Goal: Find specific page/section: Find specific page/section

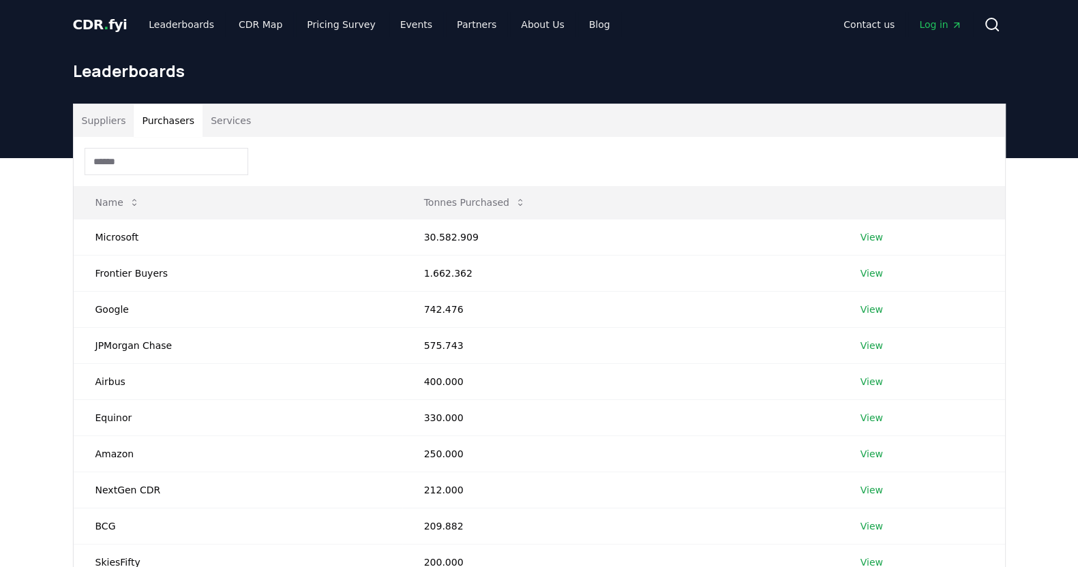
click at [177, 107] on button "Purchasers" at bounding box center [168, 120] width 69 height 33
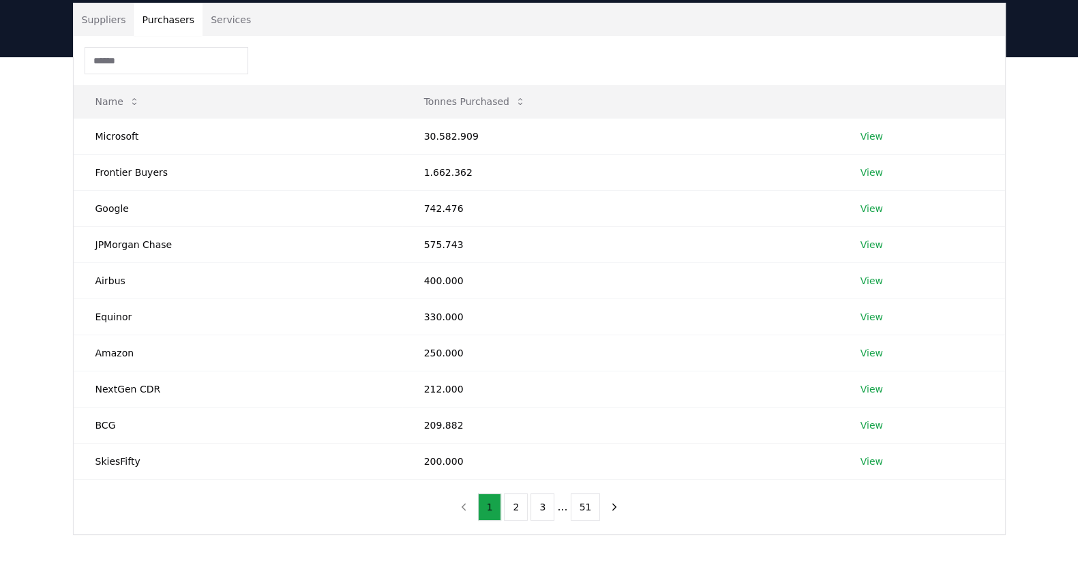
scroll to position [256, 0]
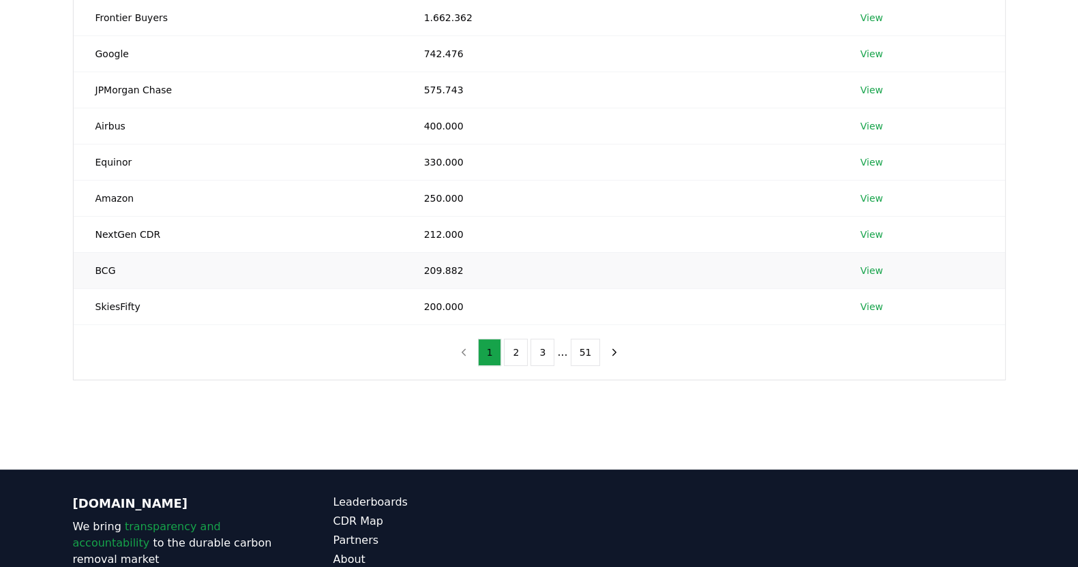
click at [668, 272] on td "209.882" at bounding box center [620, 270] width 436 height 36
click at [428, 274] on td "209.882" at bounding box center [620, 270] width 436 height 36
click at [105, 263] on td "BCG" at bounding box center [238, 270] width 329 height 36
click at [866, 261] on td "View" at bounding box center [922, 270] width 166 height 36
click at [865, 264] on link "View" at bounding box center [872, 271] width 23 height 14
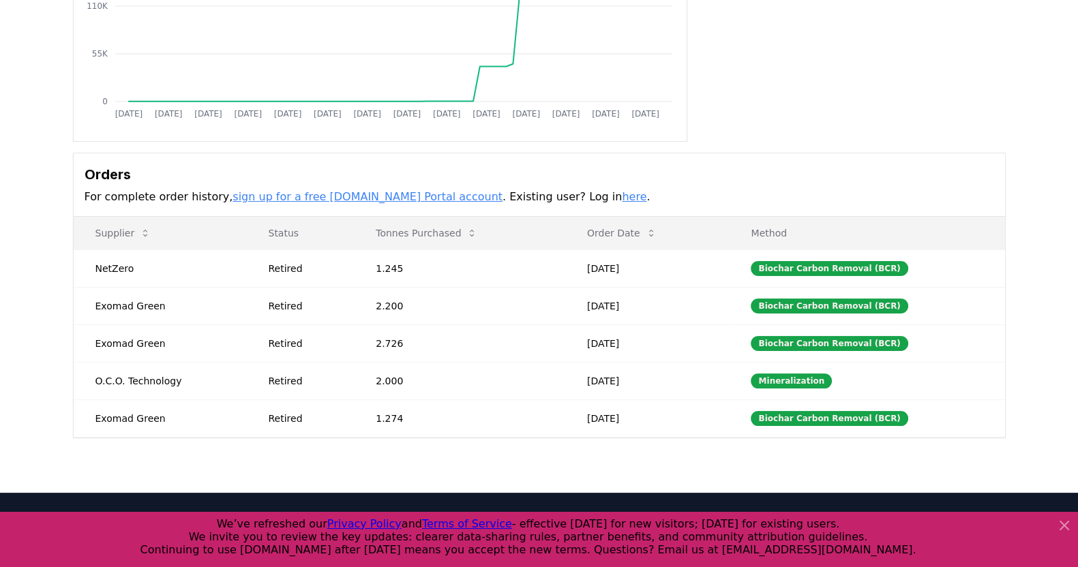
scroll to position [256, 0]
